Goal: Information Seeking & Learning: Learn about a topic

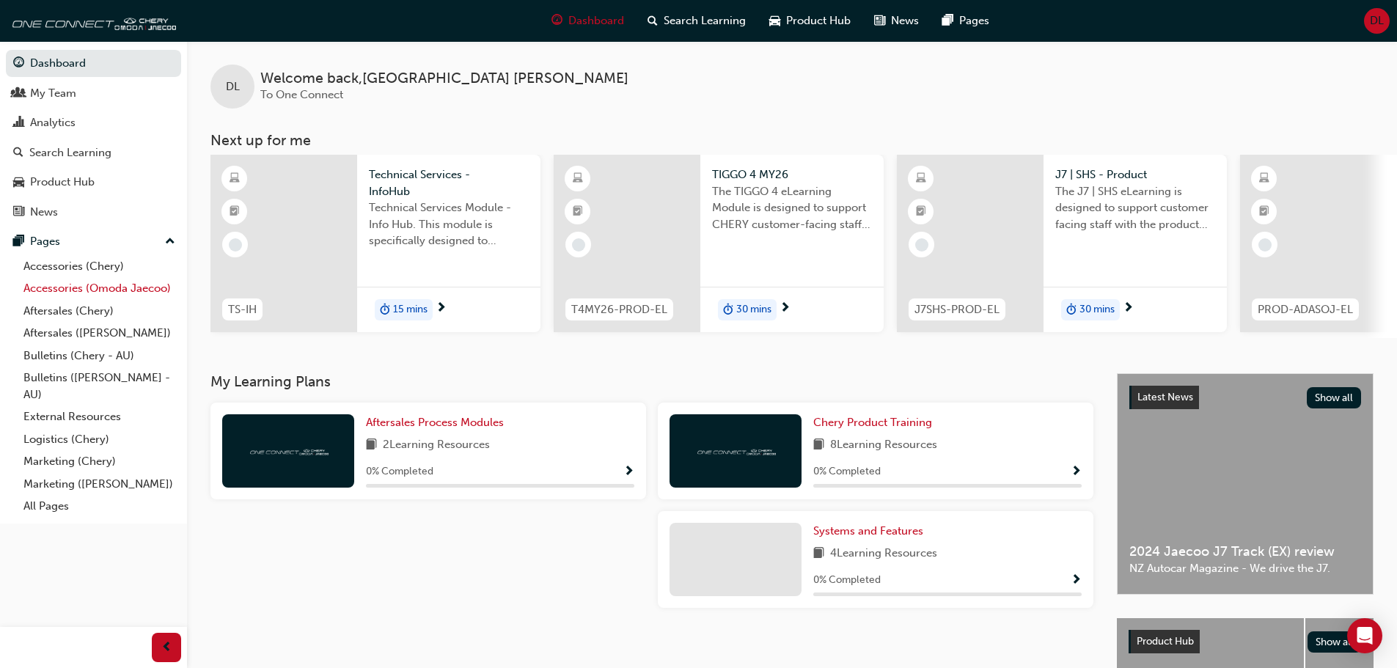
click at [98, 290] on link "Accessories (Omoda Jaecoo)" at bounding box center [100, 288] width 164 height 23
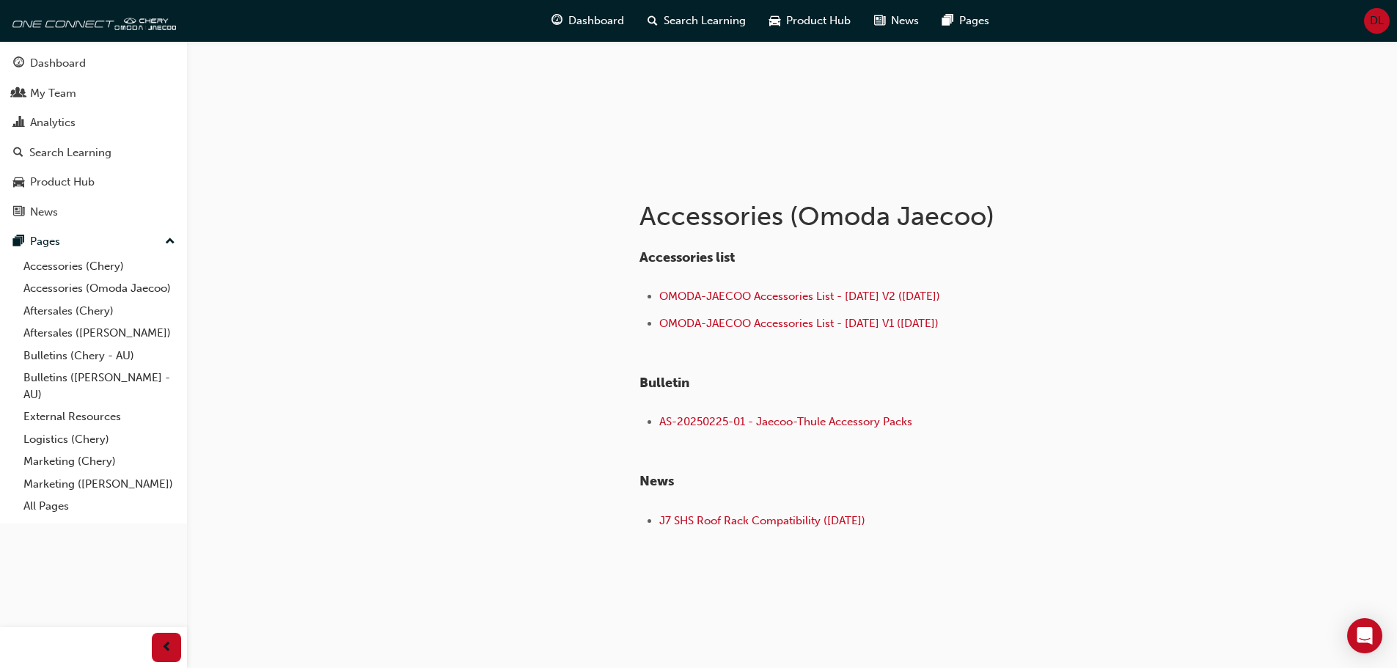
scroll to position [170, 0]
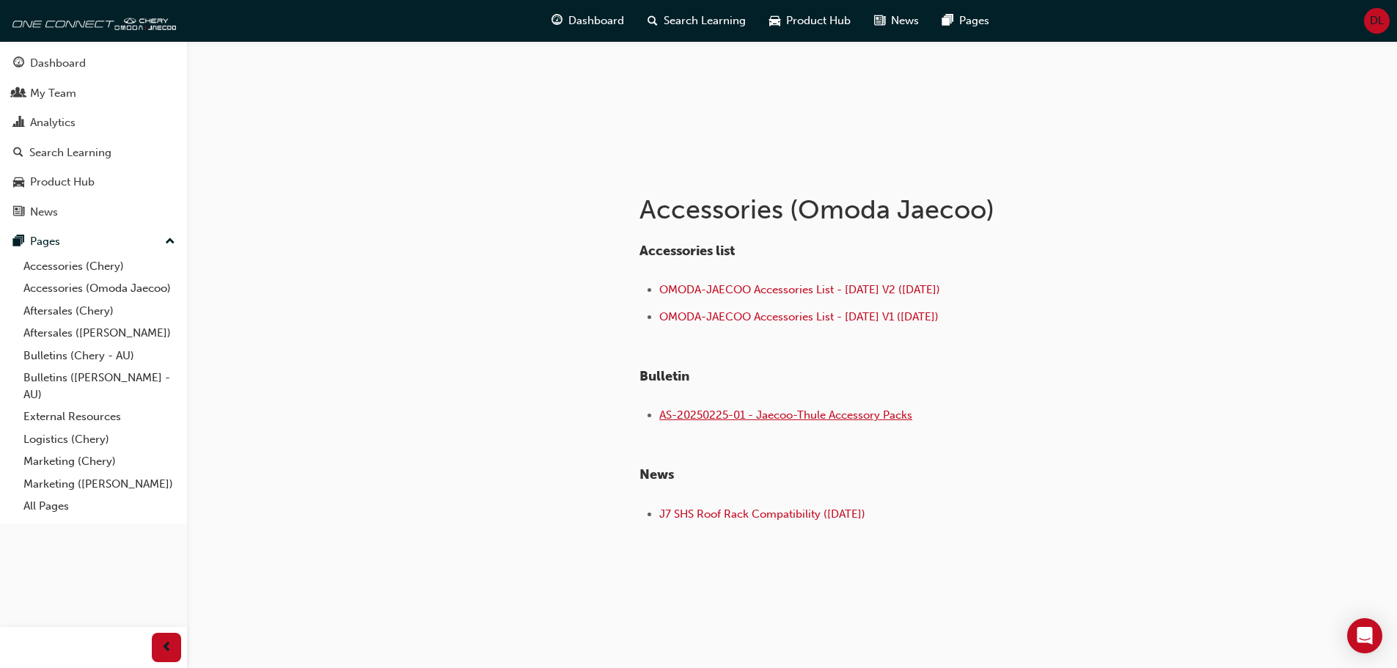
click at [760, 414] on span "AS-20250225-01 - Jaecoo-Thule Accessory Packs" at bounding box center [785, 414] width 253 height 13
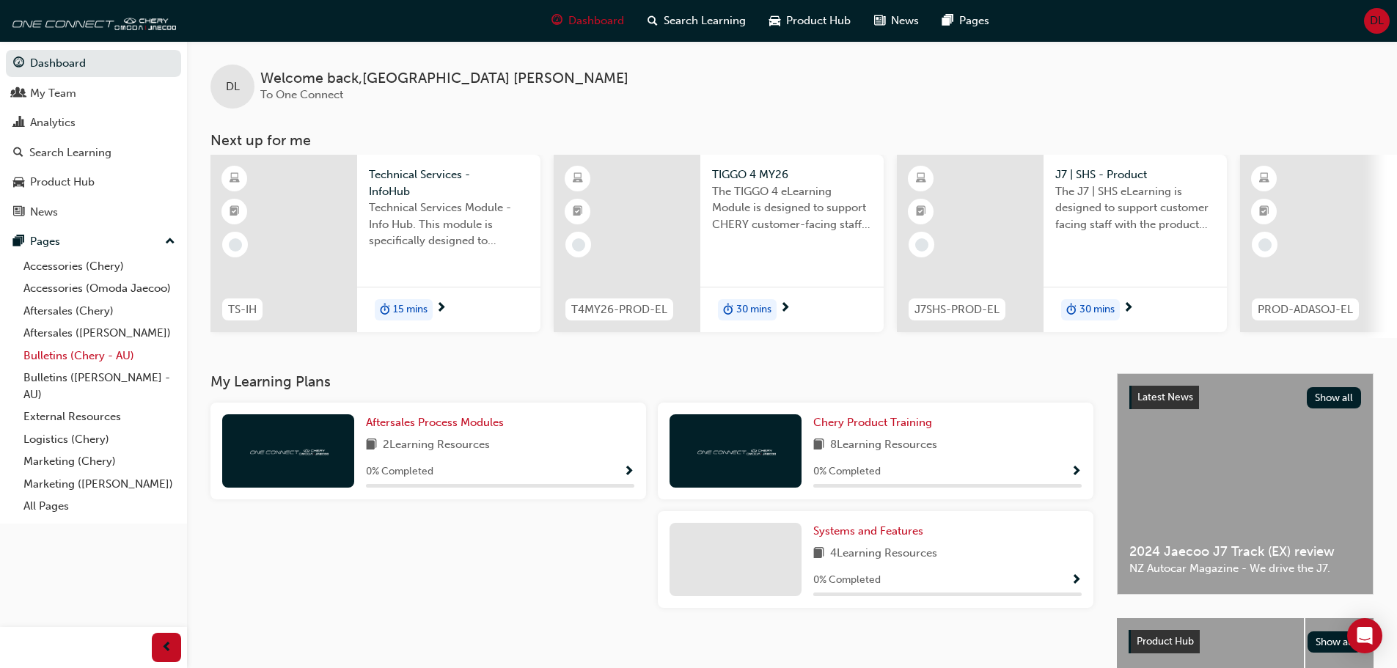
click at [70, 364] on link "Bulletins (Chery - AU)" at bounding box center [100, 356] width 164 height 23
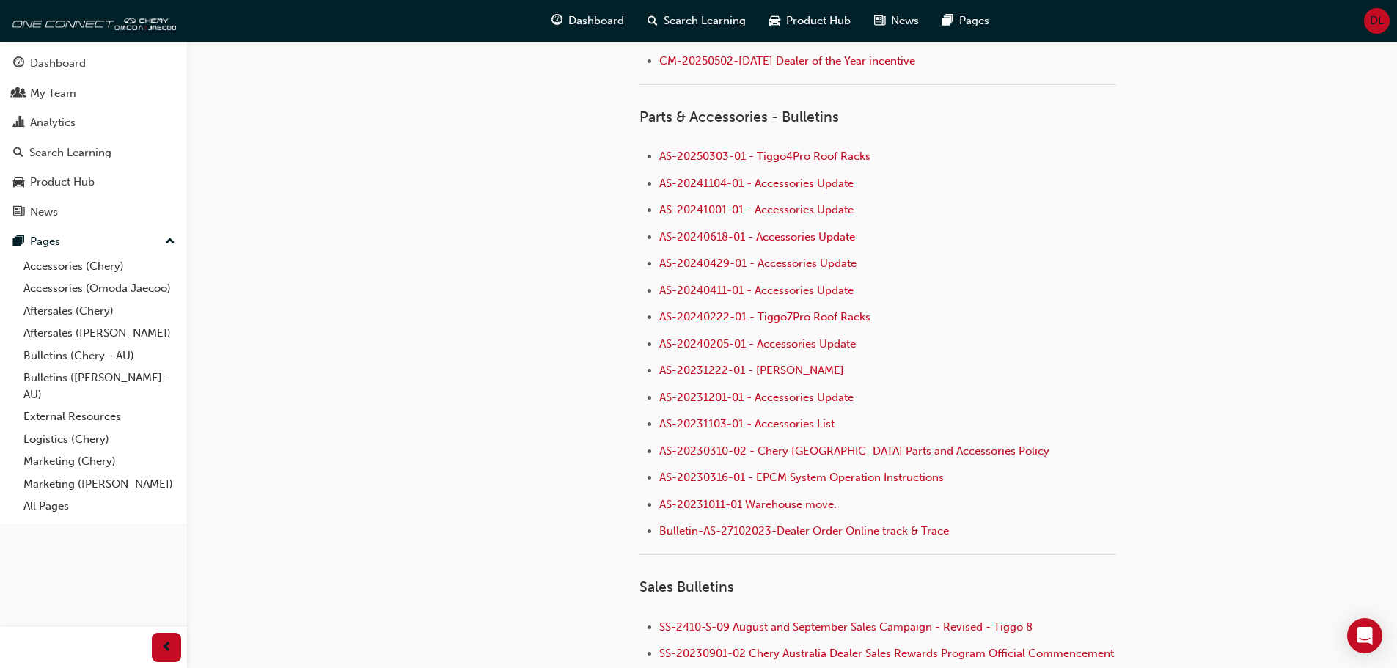
scroll to position [1027, 0]
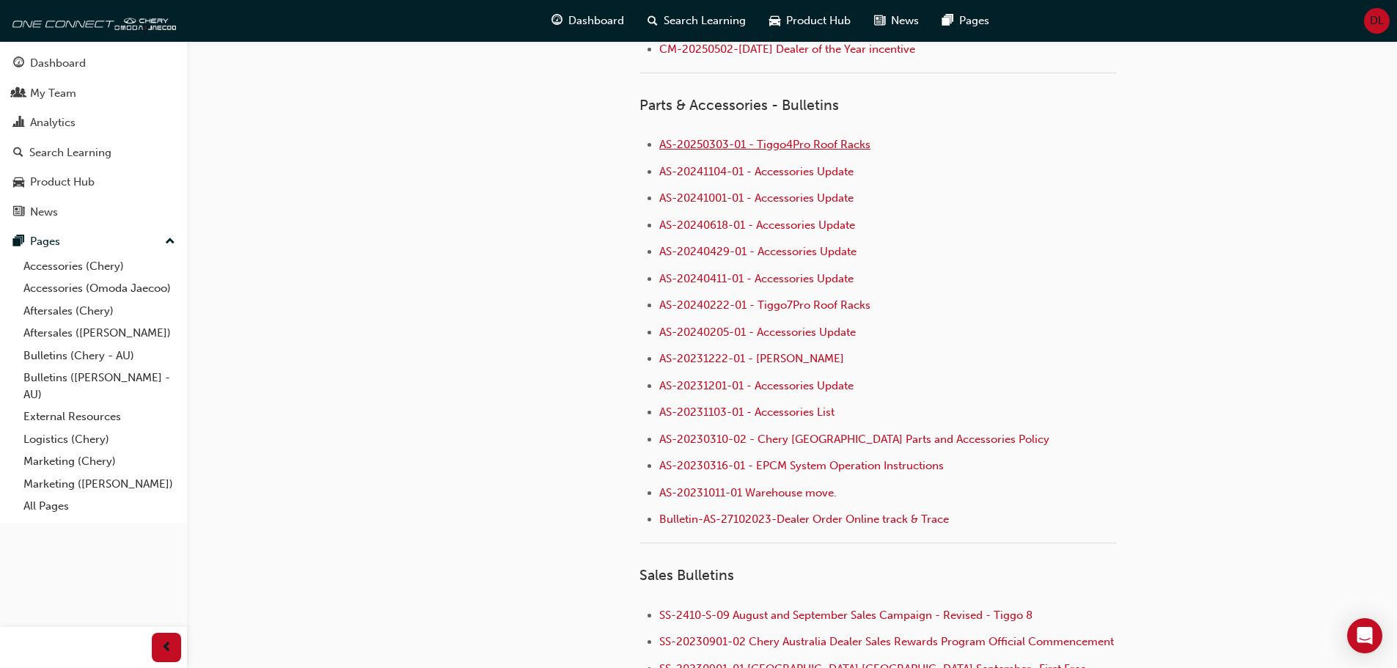
click at [817, 143] on span "AS-20250303-01 - Tiggo4Pro Roof Racks" at bounding box center [764, 144] width 211 height 13
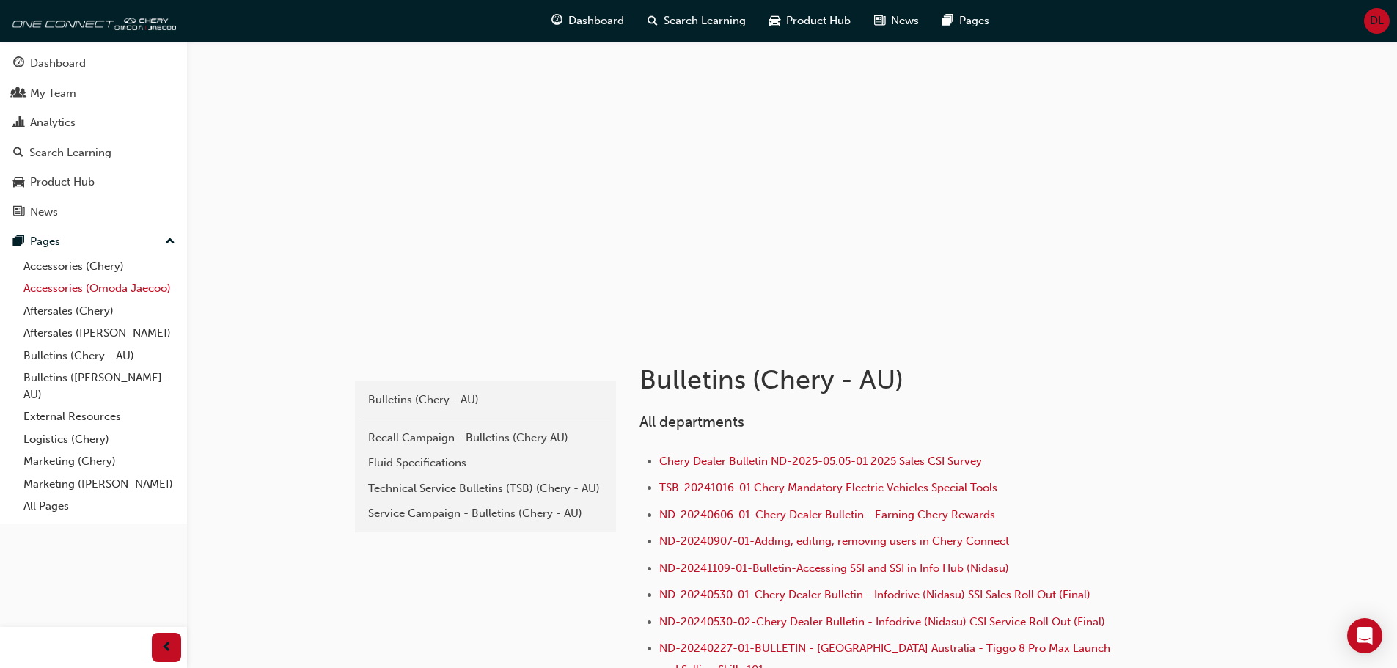
click at [99, 293] on link "Accessories (Omoda Jaecoo)" at bounding box center [100, 288] width 164 height 23
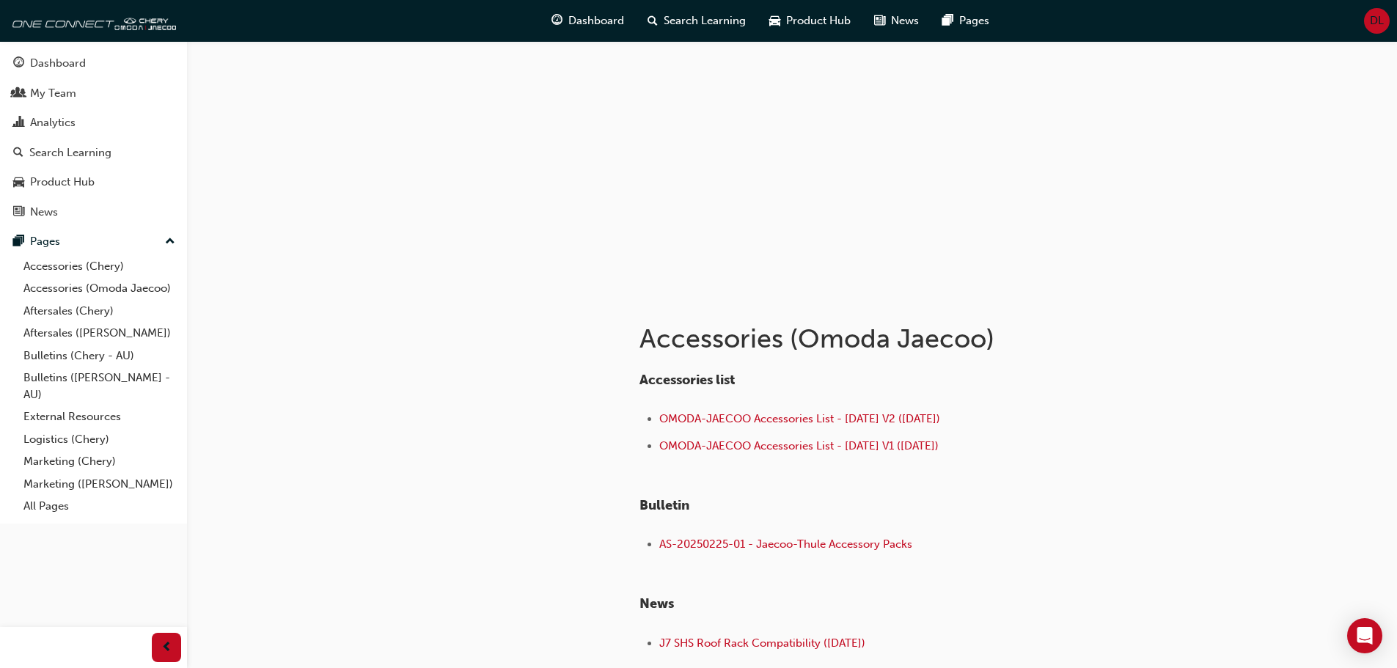
scroll to position [73, 0]
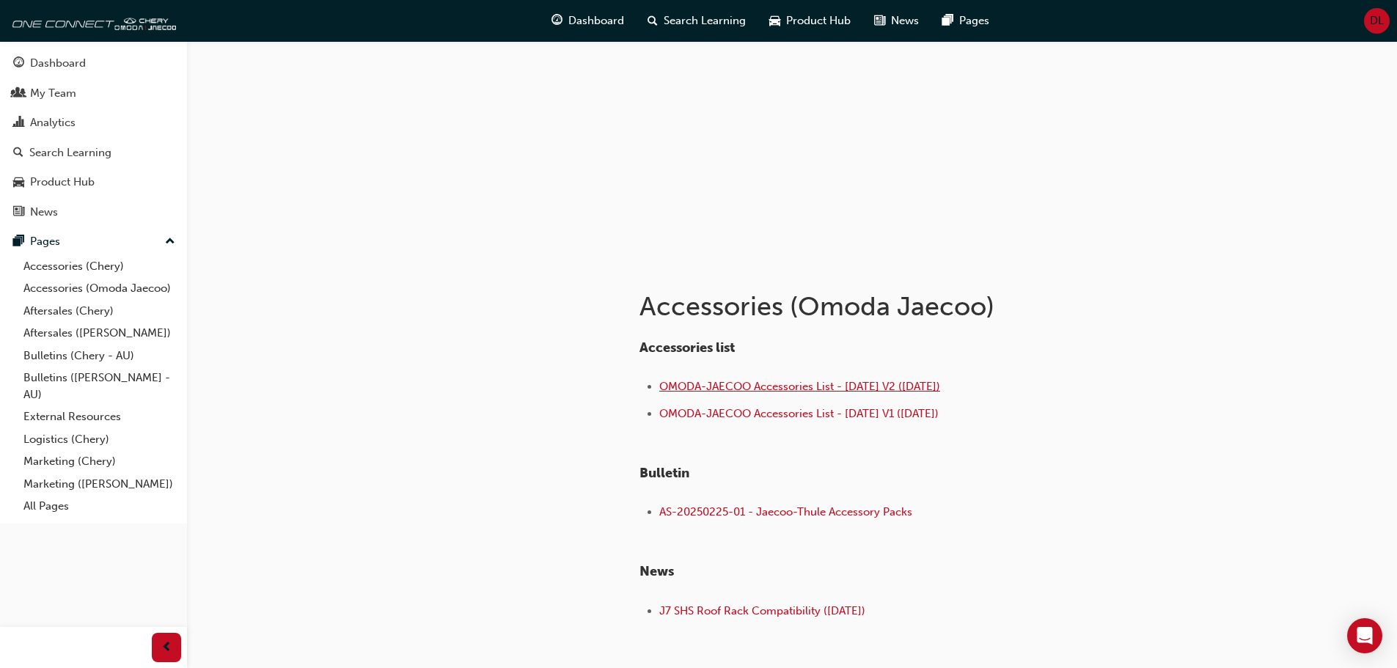
click at [898, 386] on span "OMODA-JAECOO Accessories List - [DATE] V2 ([DATE])" at bounding box center [799, 386] width 281 height 13
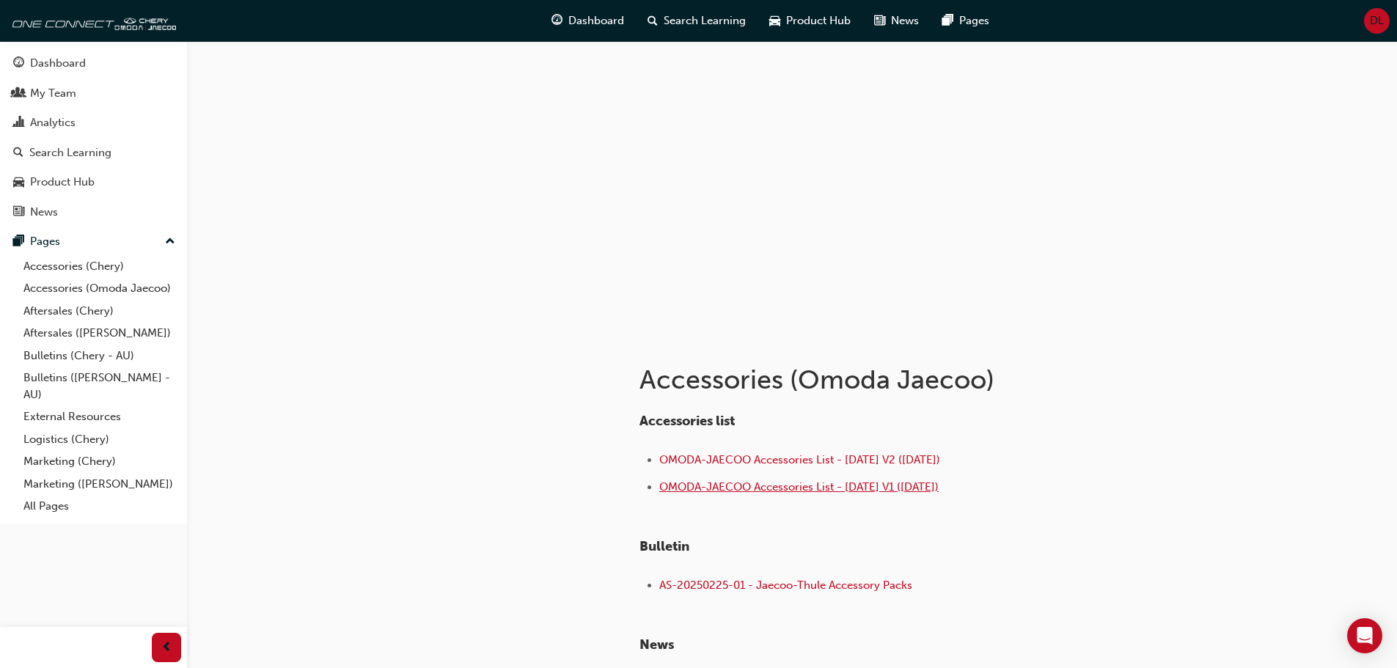
click at [838, 485] on span "OMODA-JAECOO Accessories List - [DATE] V1 ([DATE])" at bounding box center [798, 486] width 279 height 13
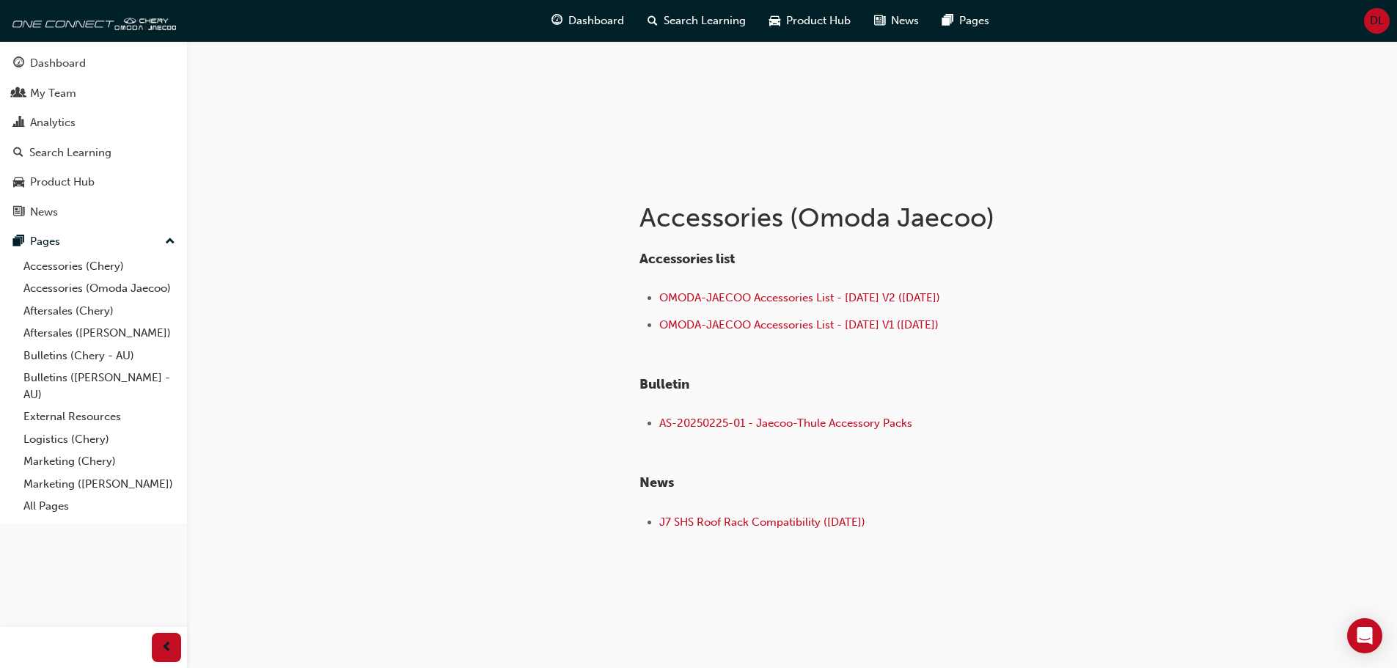
scroll to position [170, 0]
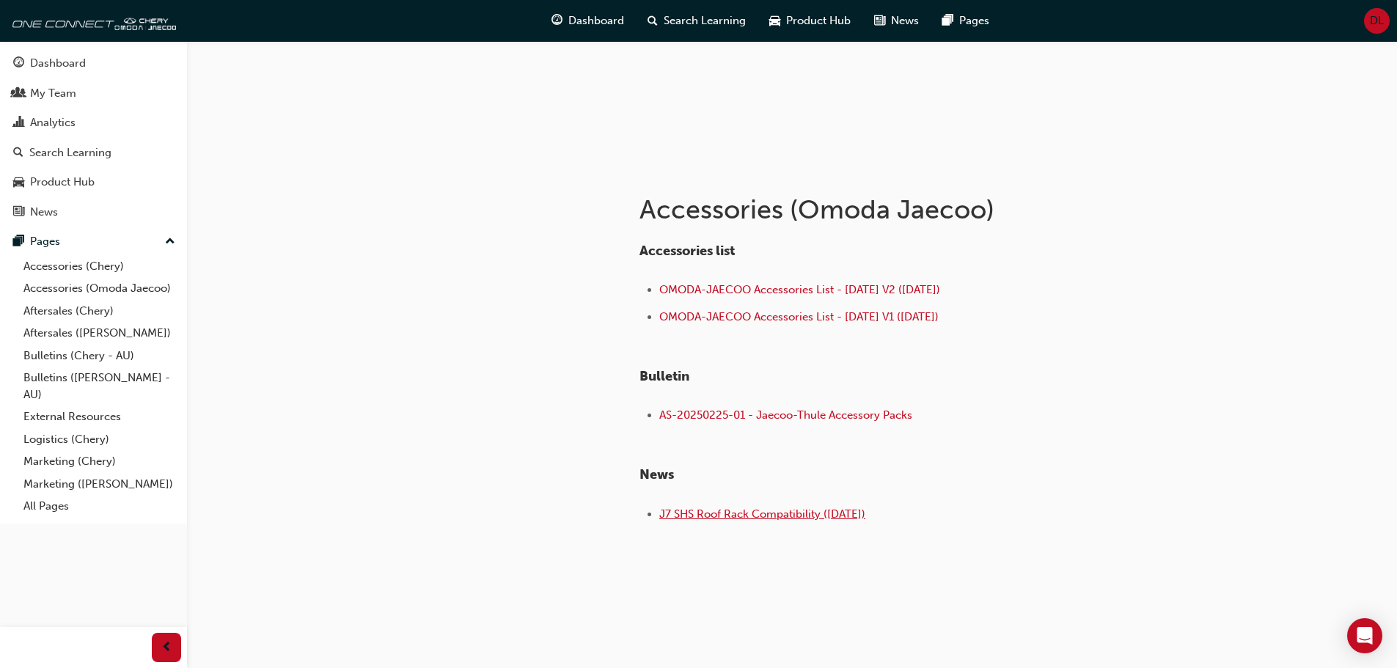
click at [717, 516] on span "J7 SHS Roof Rack Compatibility ([DATE])" at bounding box center [762, 513] width 206 height 13
